Goal: Entertainment & Leisure: Consume media (video, audio)

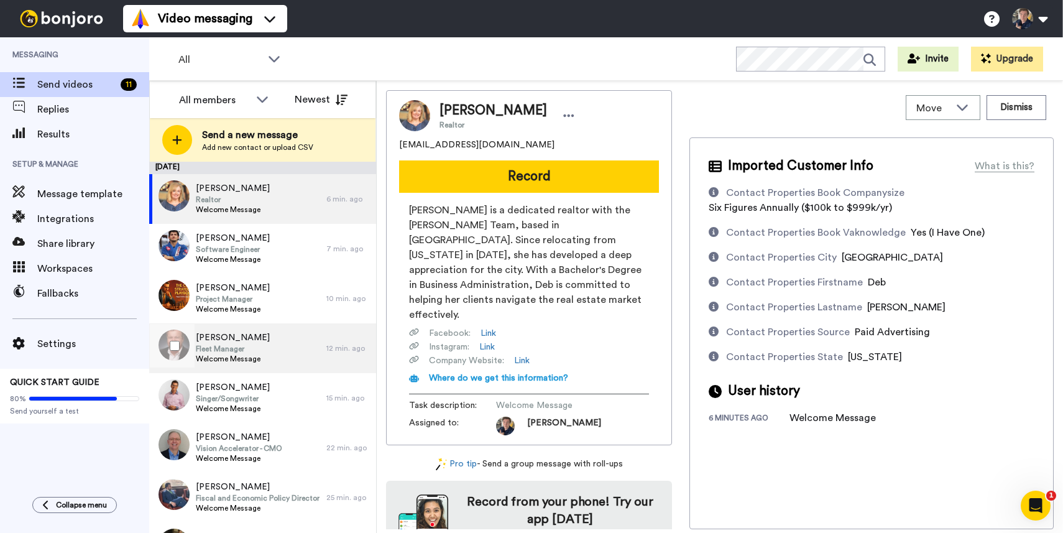
scroll to position [188, 0]
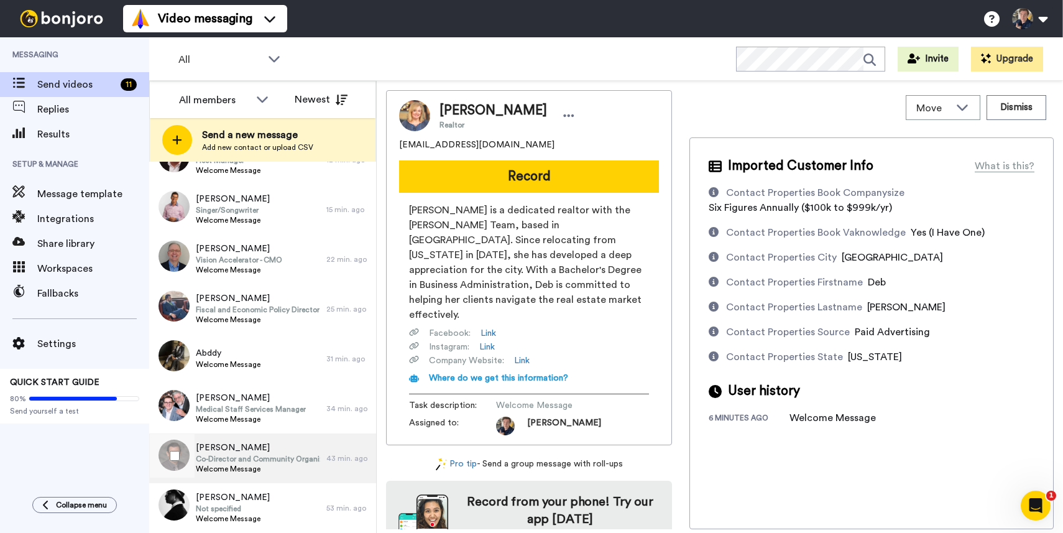
click at [283, 459] on span "Co-Director and Community Organizer" at bounding box center [258, 459] width 124 height 10
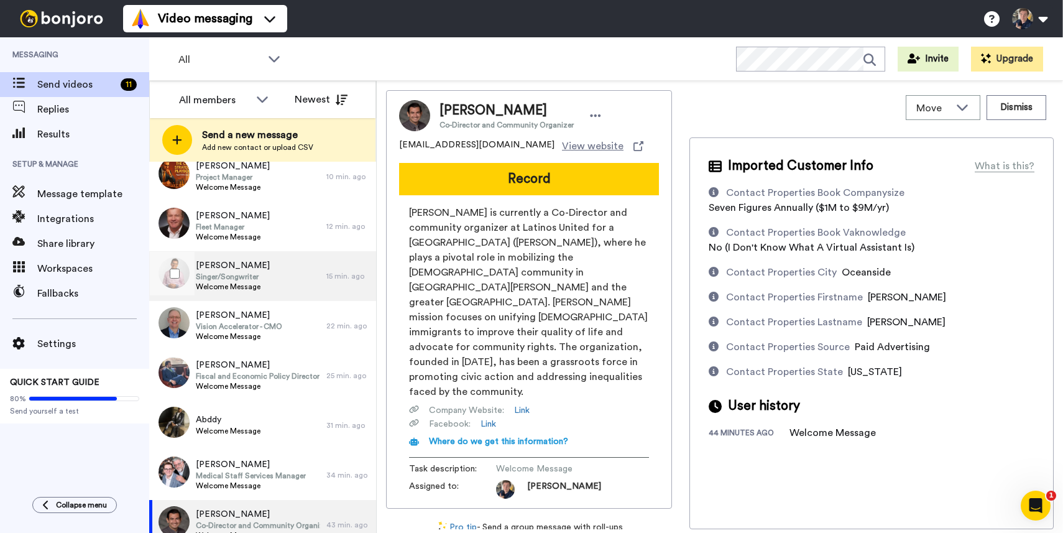
scroll to position [188, 0]
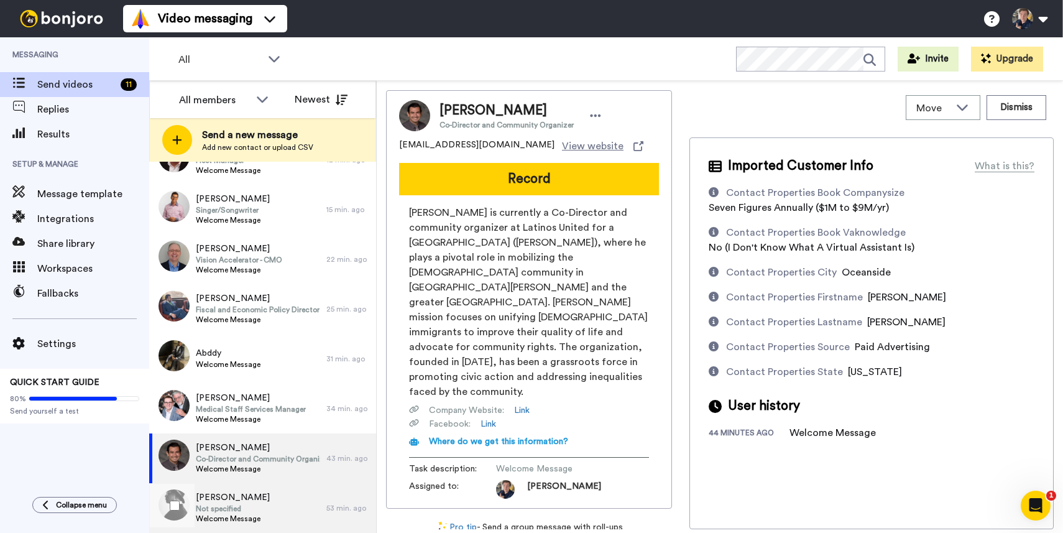
click at [249, 506] on span "Not specified" at bounding box center [233, 508] width 74 height 10
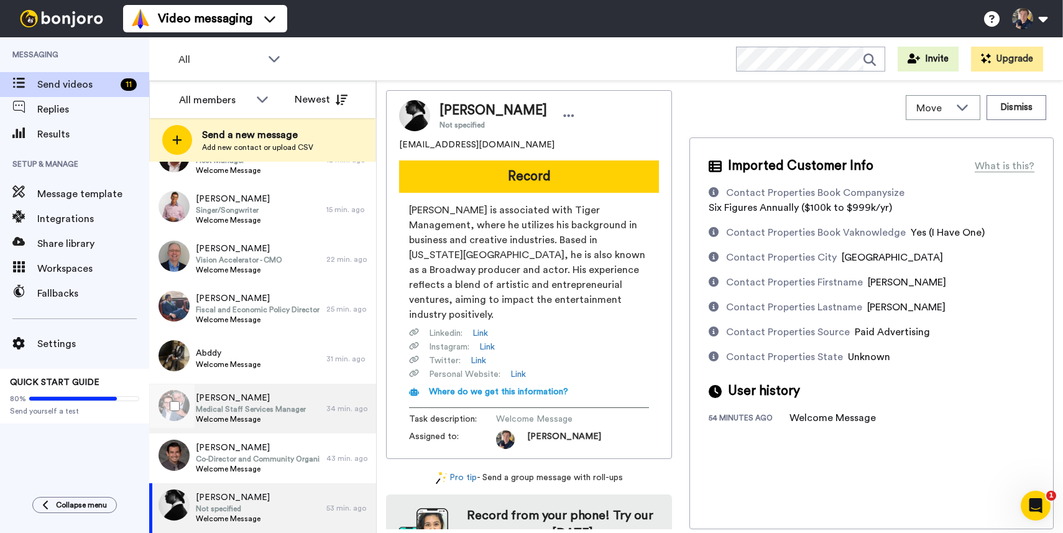
click at [258, 398] on span "[PERSON_NAME]" at bounding box center [251, 398] width 110 height 12
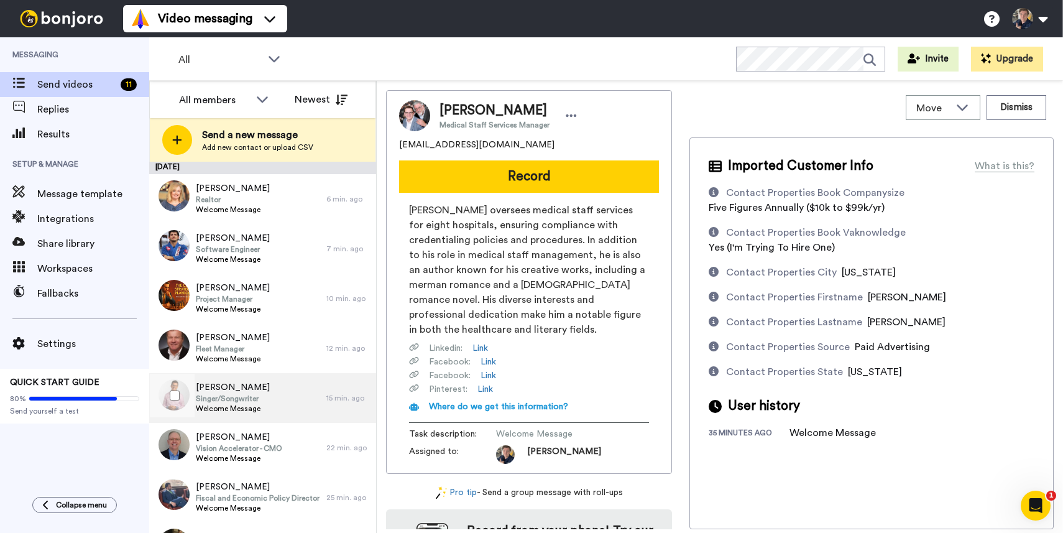
click at [265, 394] on div "[PERSON_NAME] Singer/Songwriter Welcome Message" at bounding box center [237, 398] width 177 height 50
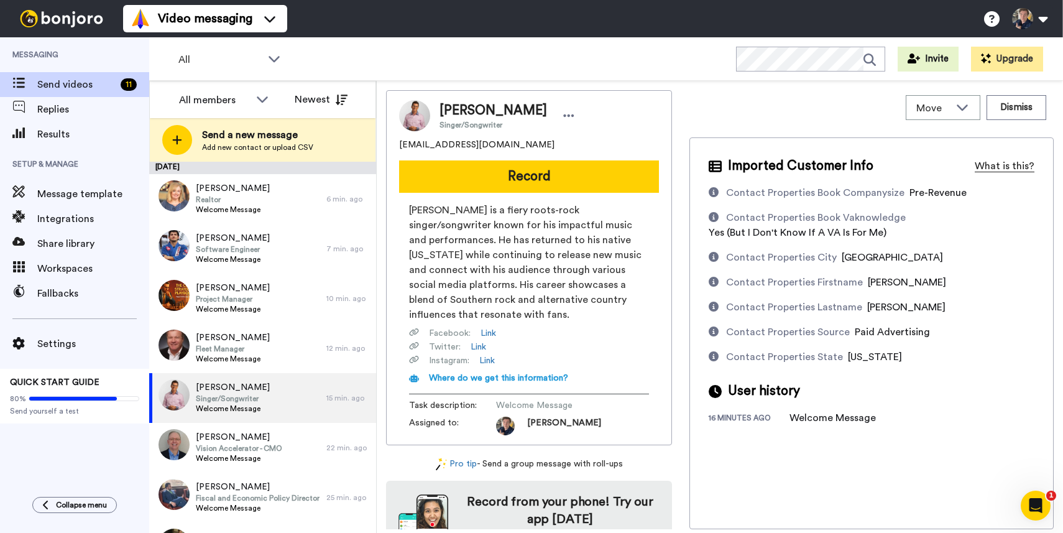
click at [994, 168] on div "What is this?" at bounding box center [1004, 165] width 60 height 15
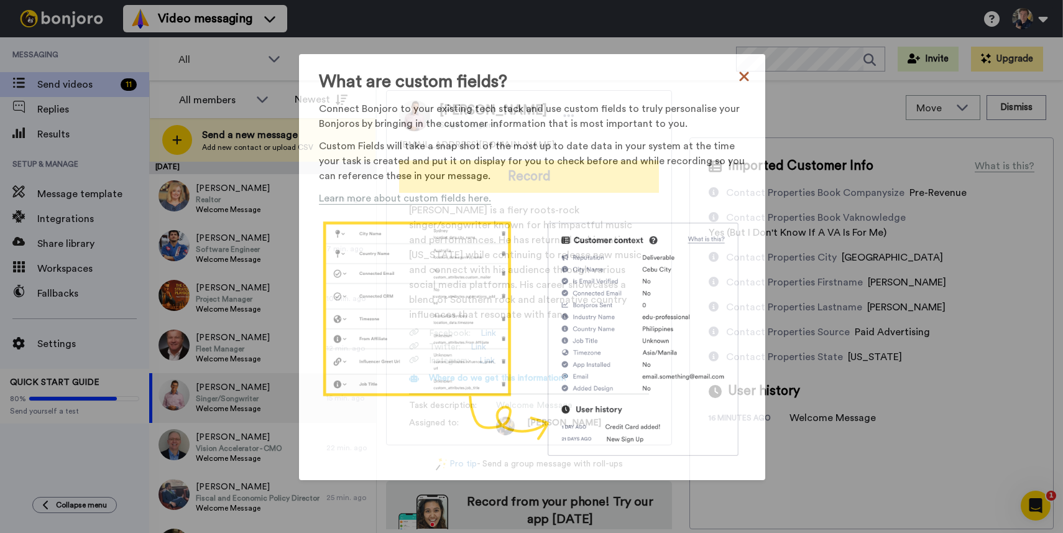
click at [742, 78] on icon at bounding box center [743, 75] width 9 height 9
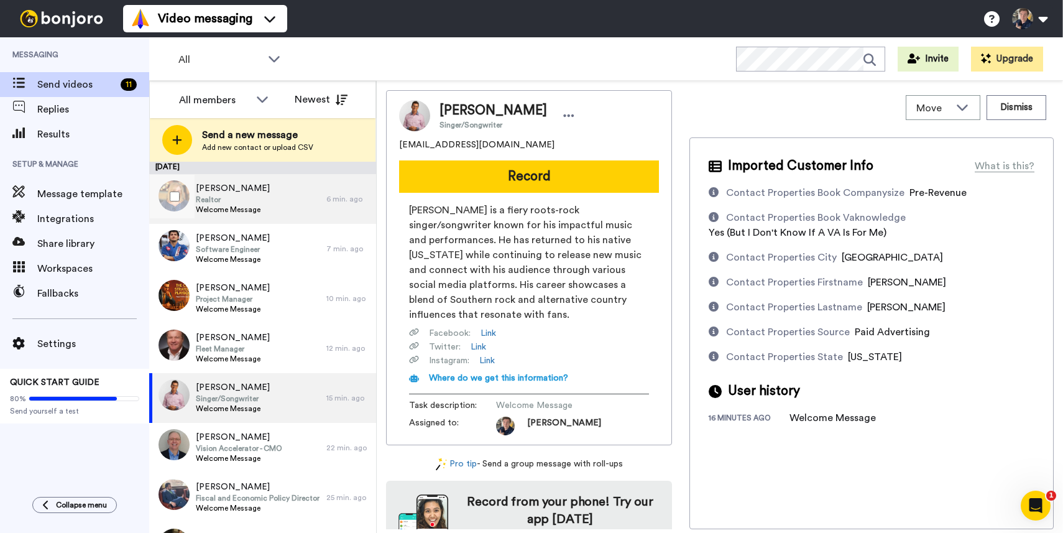
click at [290, 203] on div "[PERSON_NAME] Realtor Welcome Message" at bounding box center [237, 199] width 177 height 50
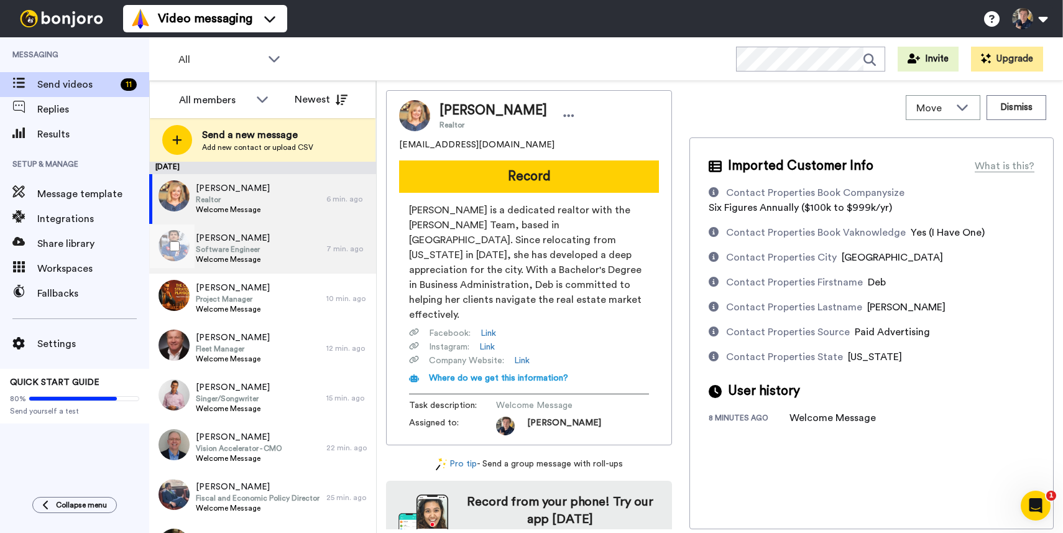
click at [284, 250] on div "[PERSON_NAME] Software Engineer Welcome Message" at bounding box center [237, 249] width 177 height 50
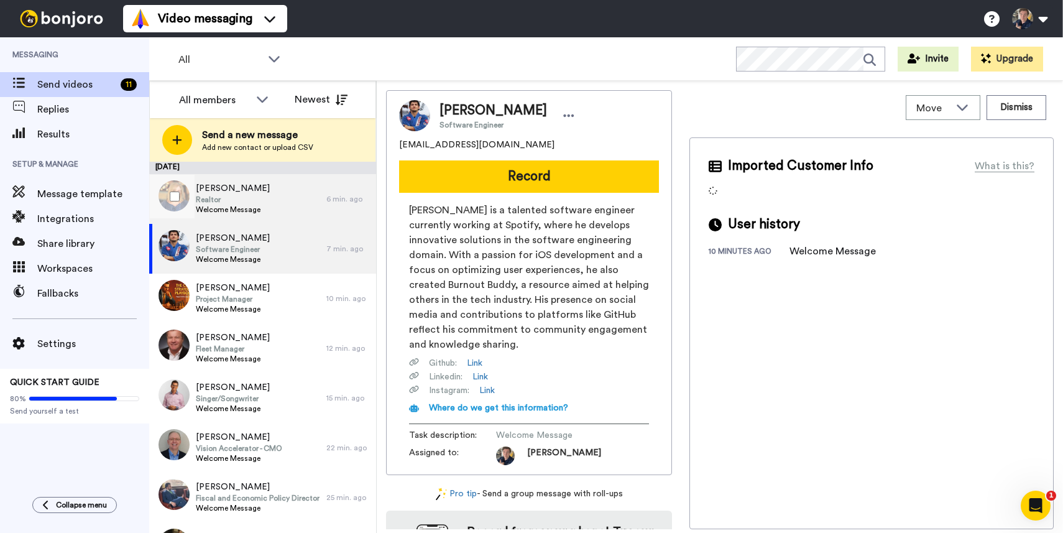
click at [286, 181] on div "[PERSON_NAME] Realtor Welcome Message" at bounding box center [237, 199] width 177 height 50
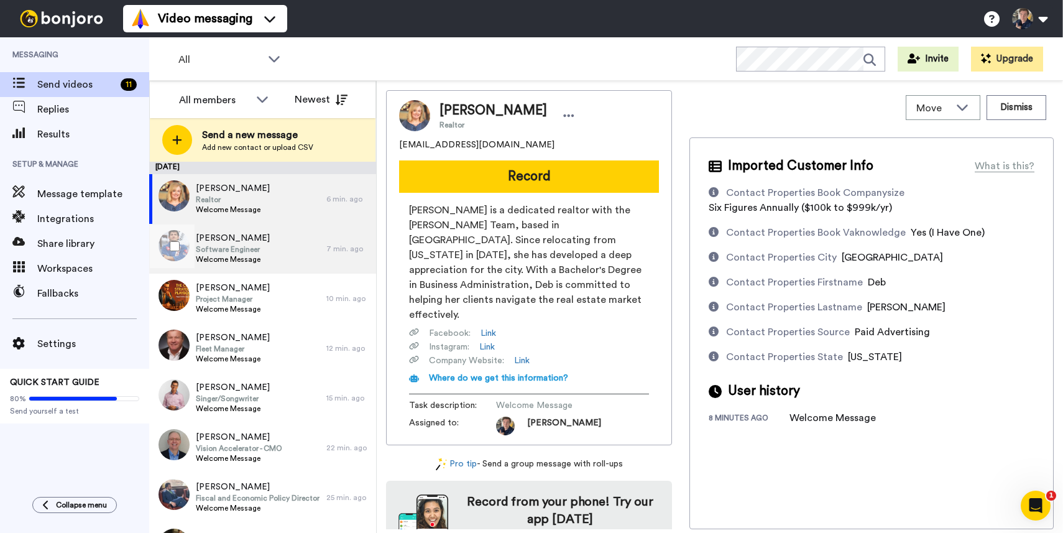
scroll to position [188, 0]
